Goal: Task Accomplishment & Management: Use online tool/utility

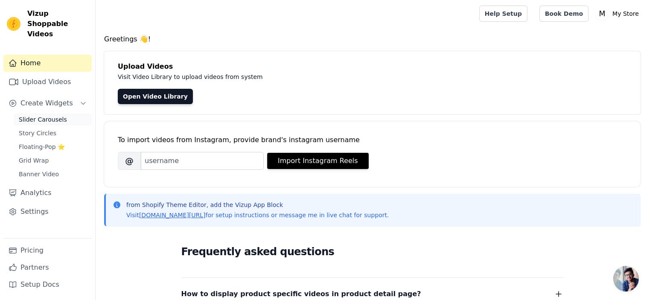
click at [59, 115] on span "Slider Carousels" at bounding box center [43, 119] width 48 height 9
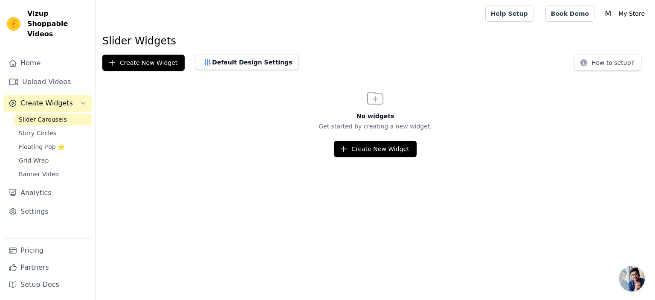
click at [384, 138] on div "No widgets Get started by creating a new widget. Create New Widget" at bounding box center [376, 122] width 560 height 69
click at [384, 149] on button "Create New Widget" at bounding box center [375, 149] width 82 height 16
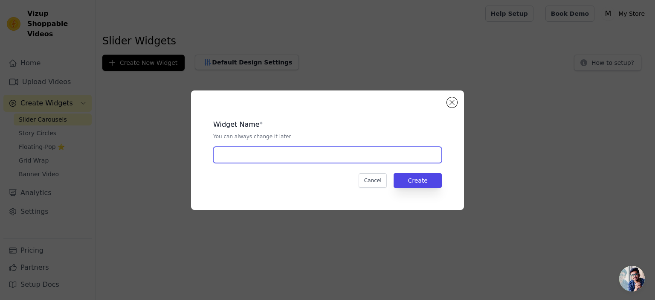
click at [356, 153] on input "text" at bounding box center [327, 155] width 229 height 16
type input "Homepage Widget"
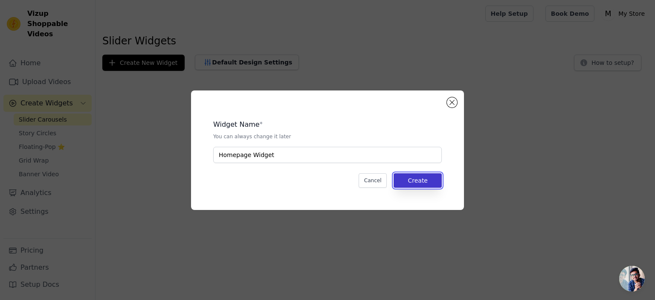
click at [421, 178] on button "Create" at bounding box center [418, 180] width 48 height 15
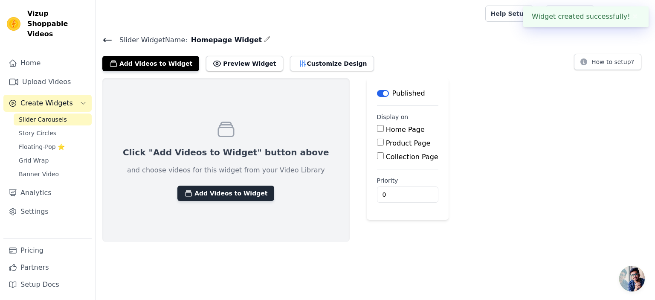
click at [218, 189] on button "Add Videos to Widget" at bounding box center [225, 193] width 97 height 15
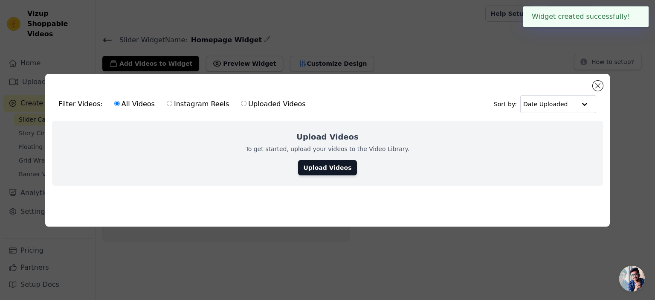
click at [353, 163] on div "Upload Videos To get started, upload your videos to the Video Library. Upload V…" at bounding box center [327, 153] width 551 height 65
click at [326, 165] on link "Upload Videos" at bounding box center [327, 167] width 58 height 15
